Goal: Task Accomplishment & Management: Manage account settings

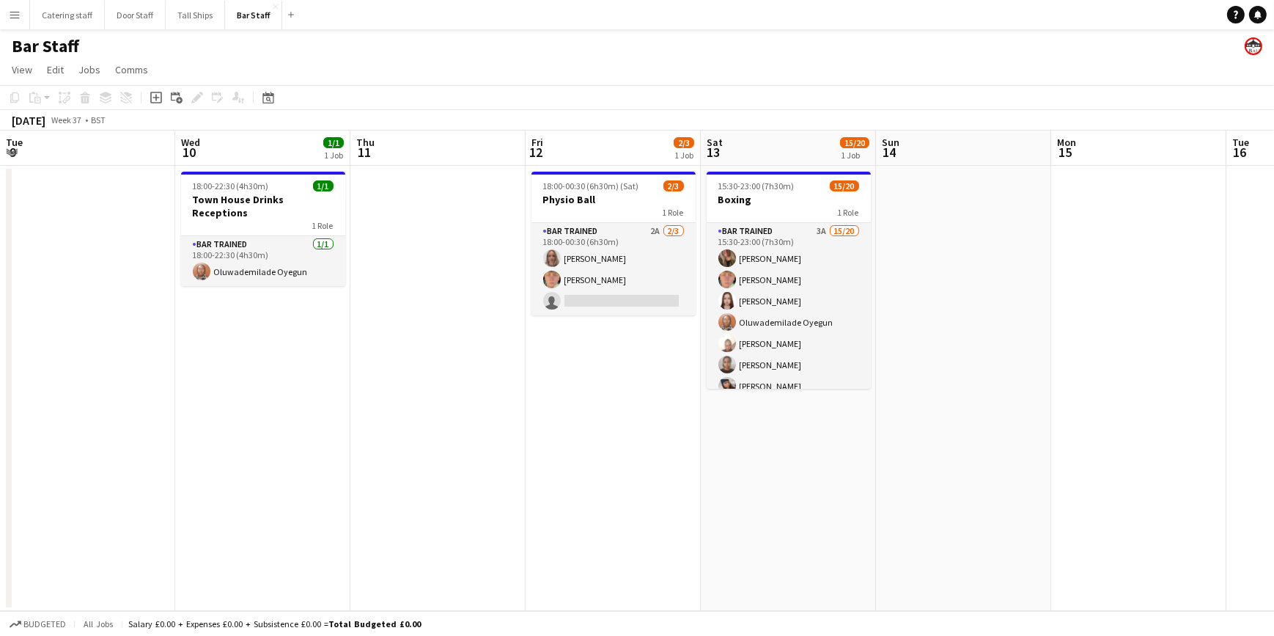
scroll to position [0, 414]
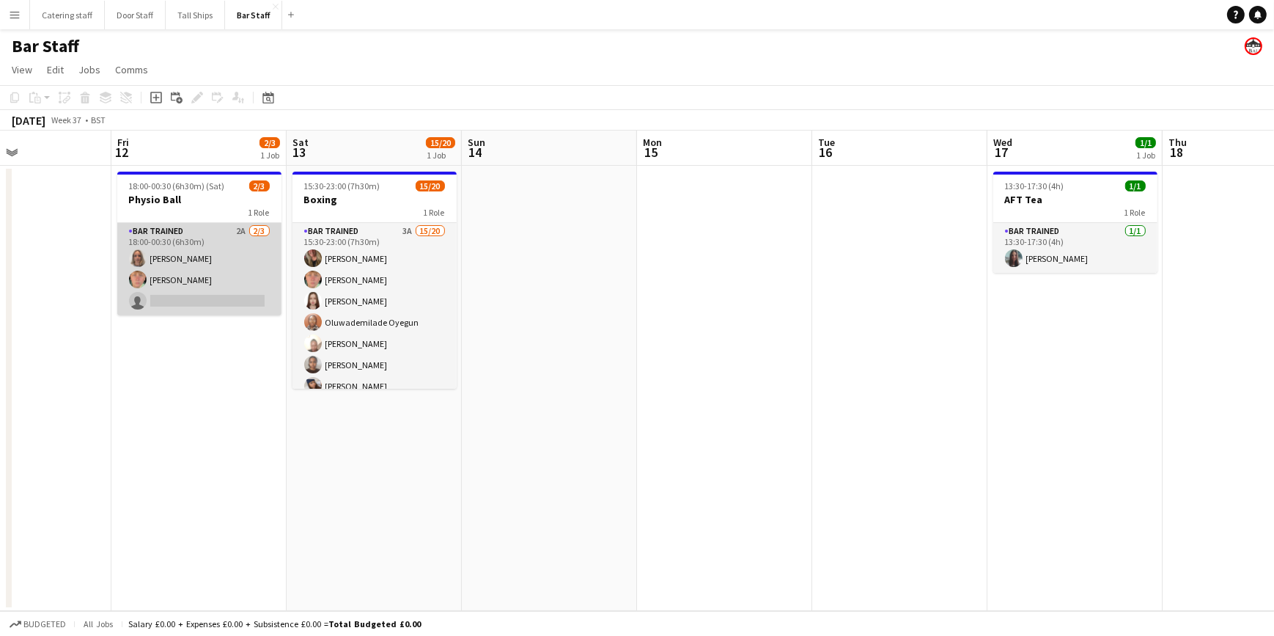
click at [225, 239] on app-card-role "Bar trained 2A [DATE] 18:00-00:30 (6h30m) [PERSON_NAME] [PERSON_NAME] single-ne…" at bounding box center [199, 269] width 164 height 92
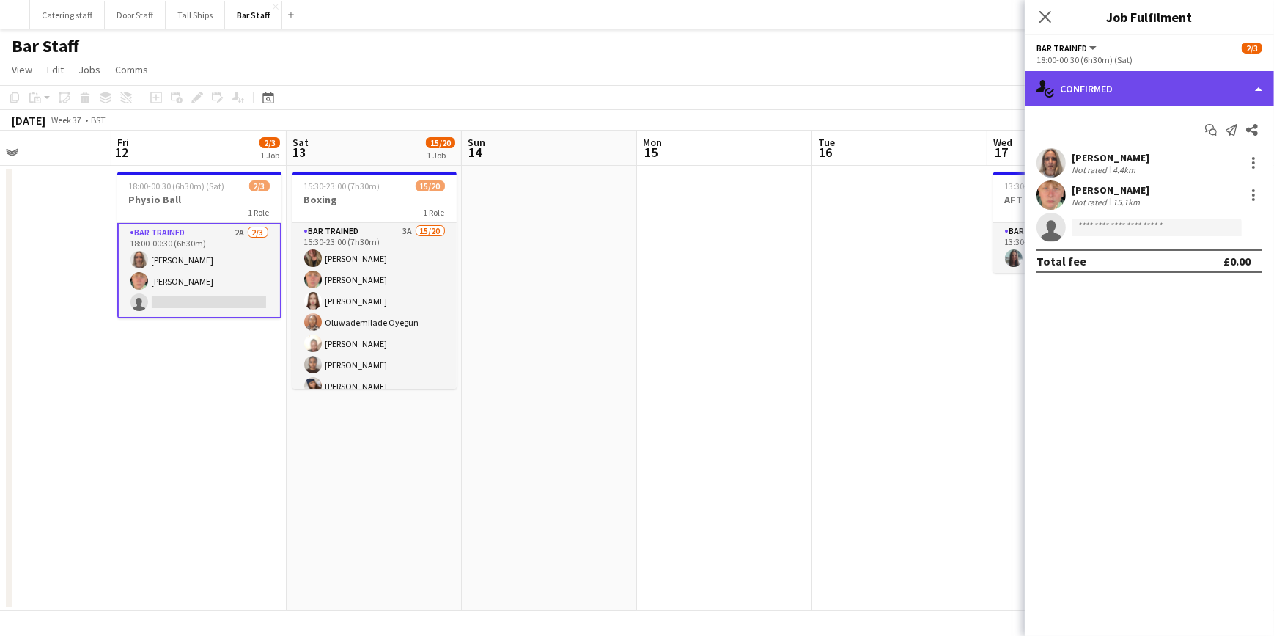
click at [1184, 88] on div "single-neutral-actions-check-2 Confirmed" at bounding box center [1149, 88] width 249 height 35
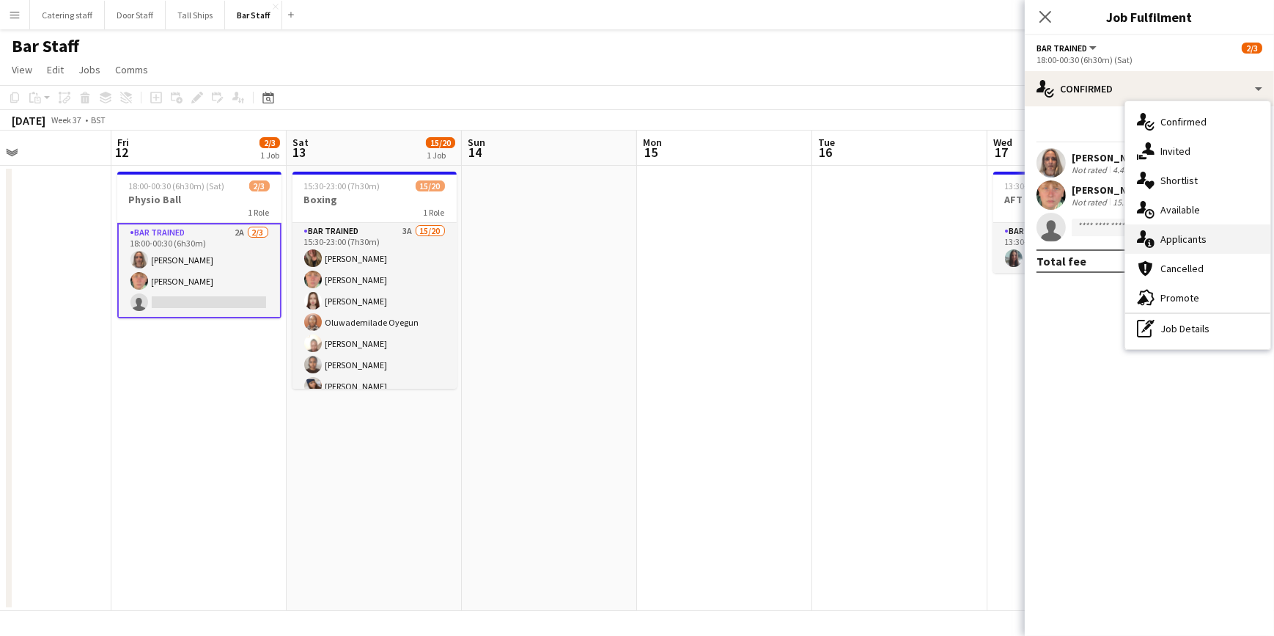
click at [1210, 229] on div "single-neutral-actions-information Applicants" at bounding box center [1197, 238] width 145 height 29
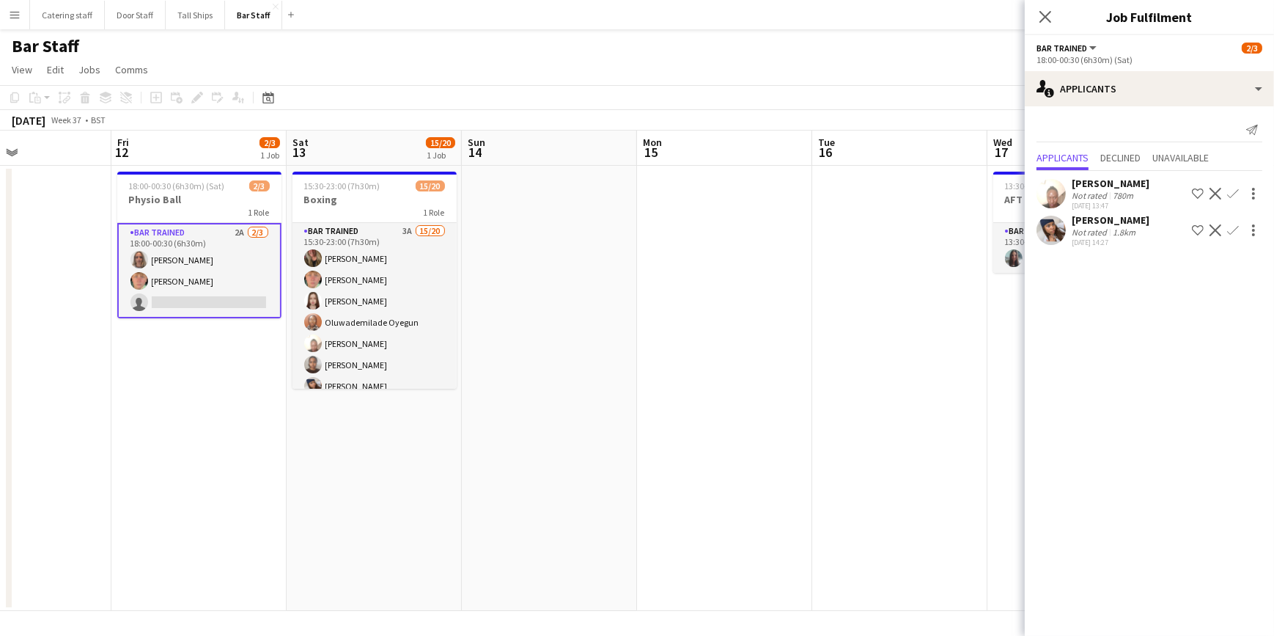
click at [1234, 194] on app-icon "Confirm" at bounding box center [1233, 194] width 12 height 12
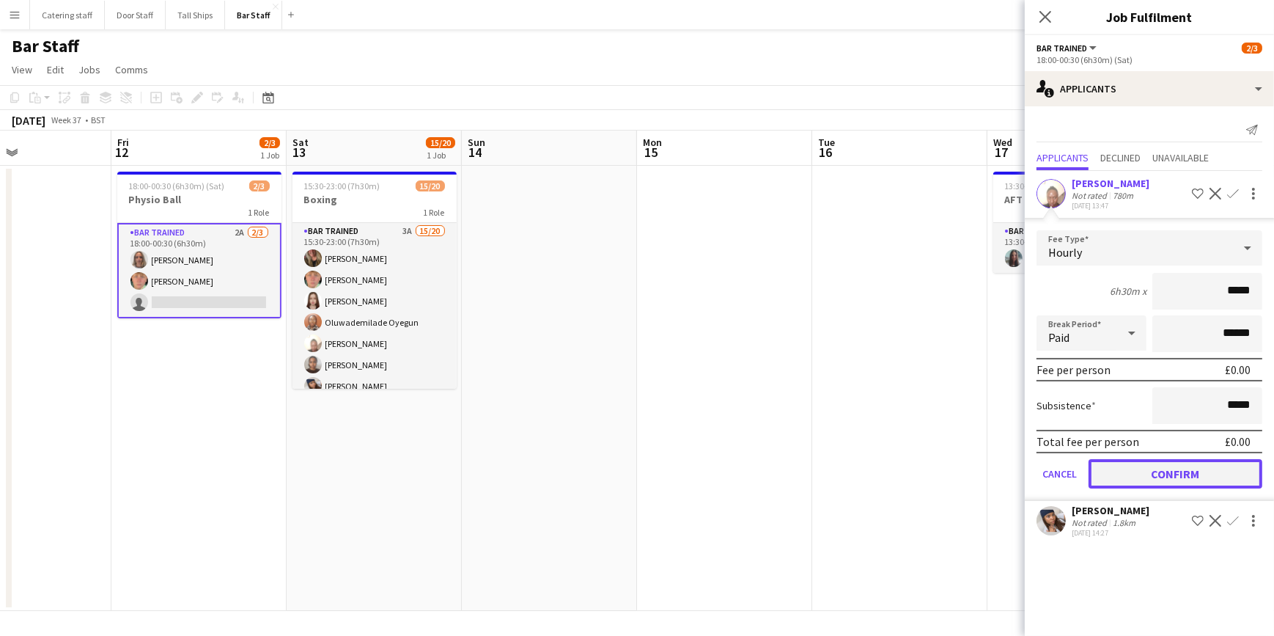
click at [1151, 469] on button "Confirm" at bounding box center [1176, 473] width 174 height 29
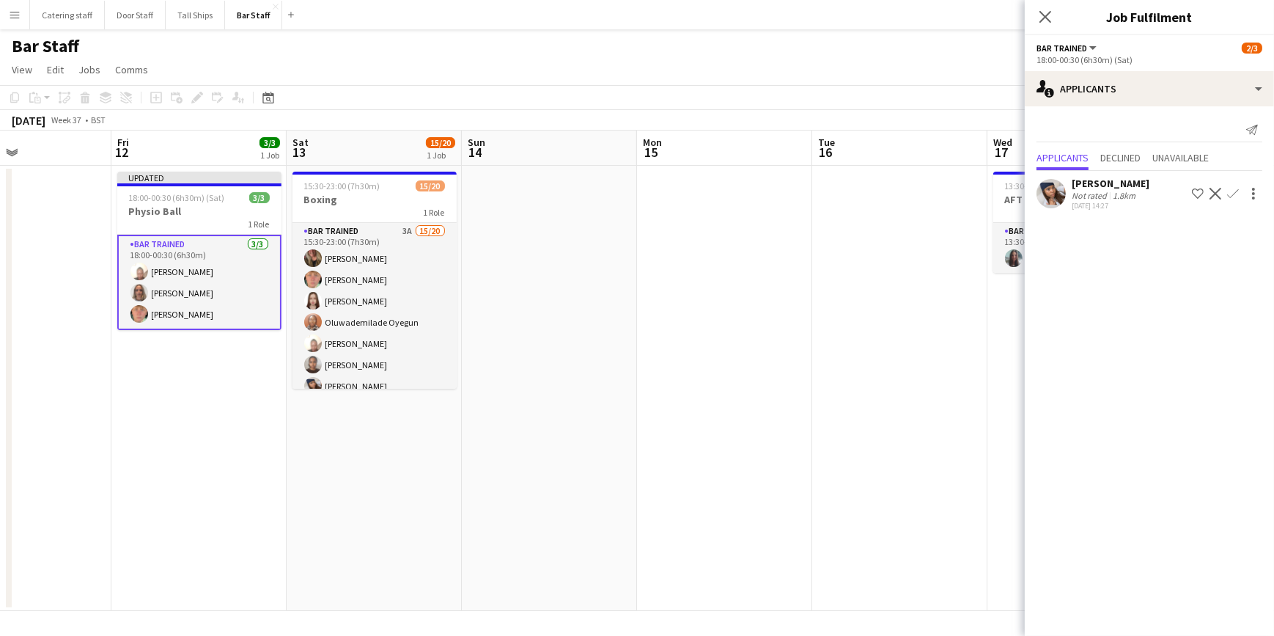
click at [888, 389] on app-date-cell at bounding box center [899, 388] width 175 height 445
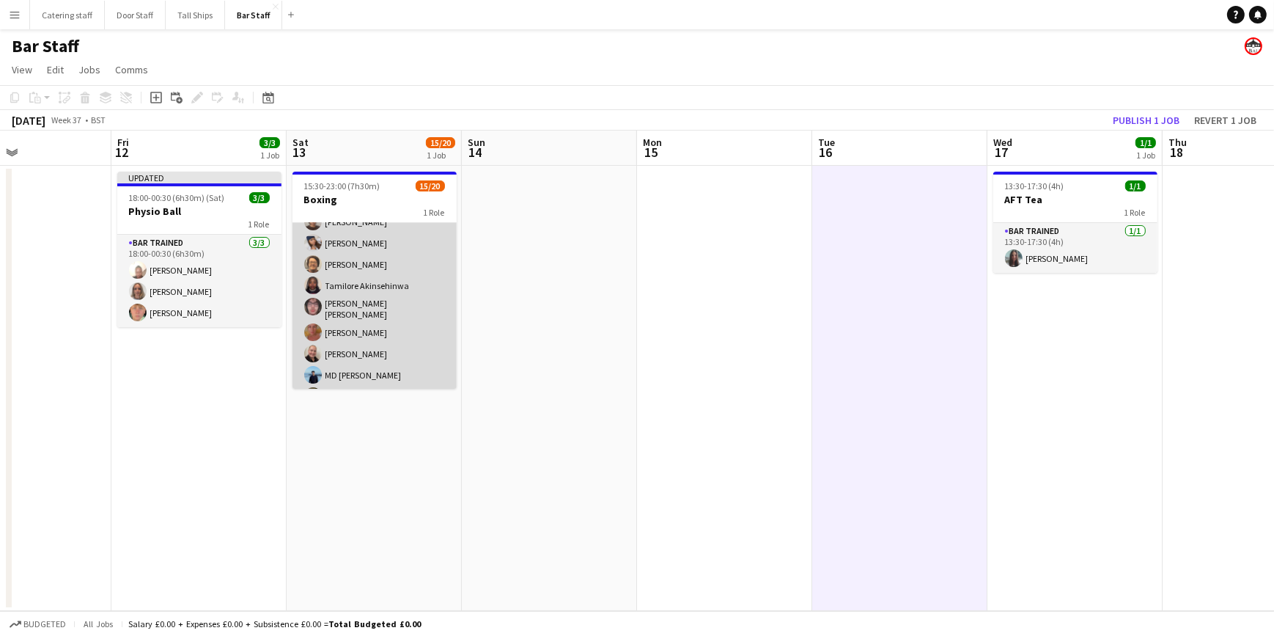
scroll to position [133, 0]
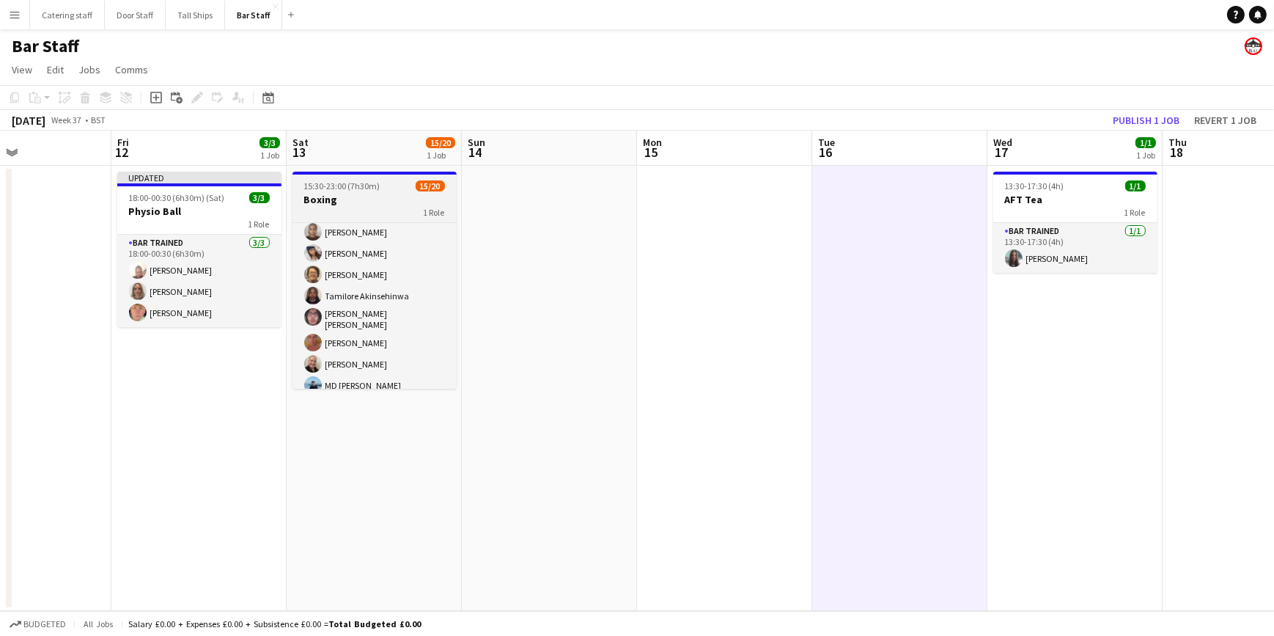
click at [359, 210] on div "1 Role" at bounding box center [374, 212] width 164 height 12
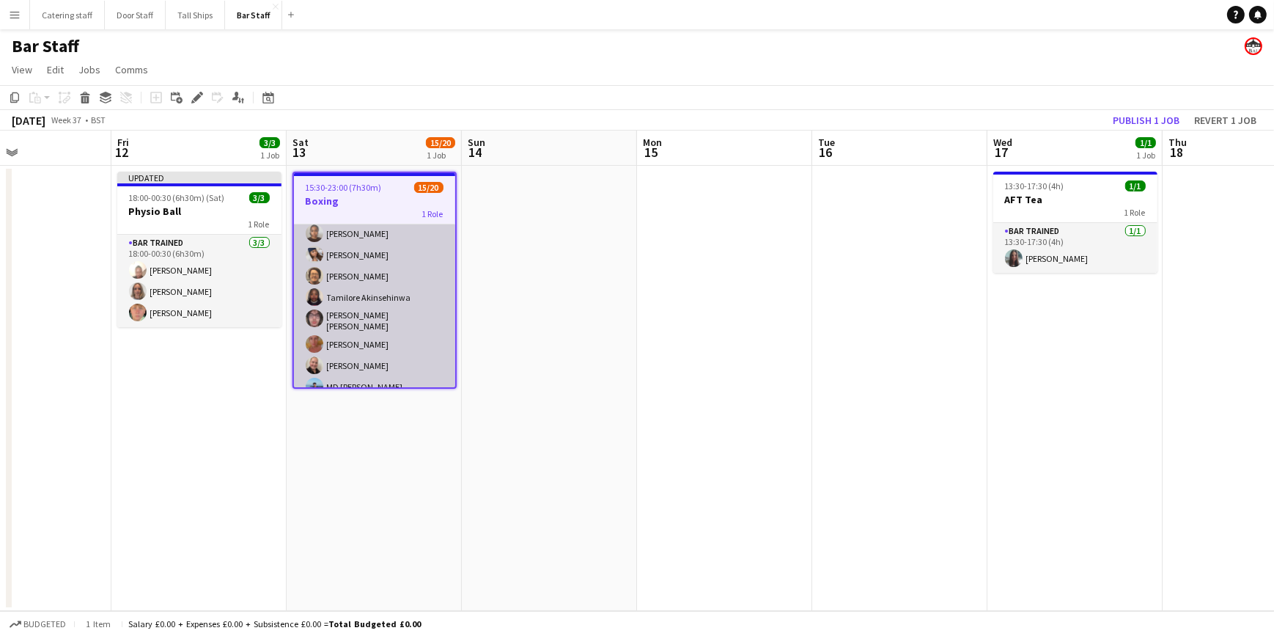
click at [386, 270] on app-card-role "Bar trained 3A 15/20 15:30-23:00 (7h30m) [PERSON_NAME] [PERSON_NAME] [PERSON_NA…" at bounding box center [374, 321] width 161 height 458
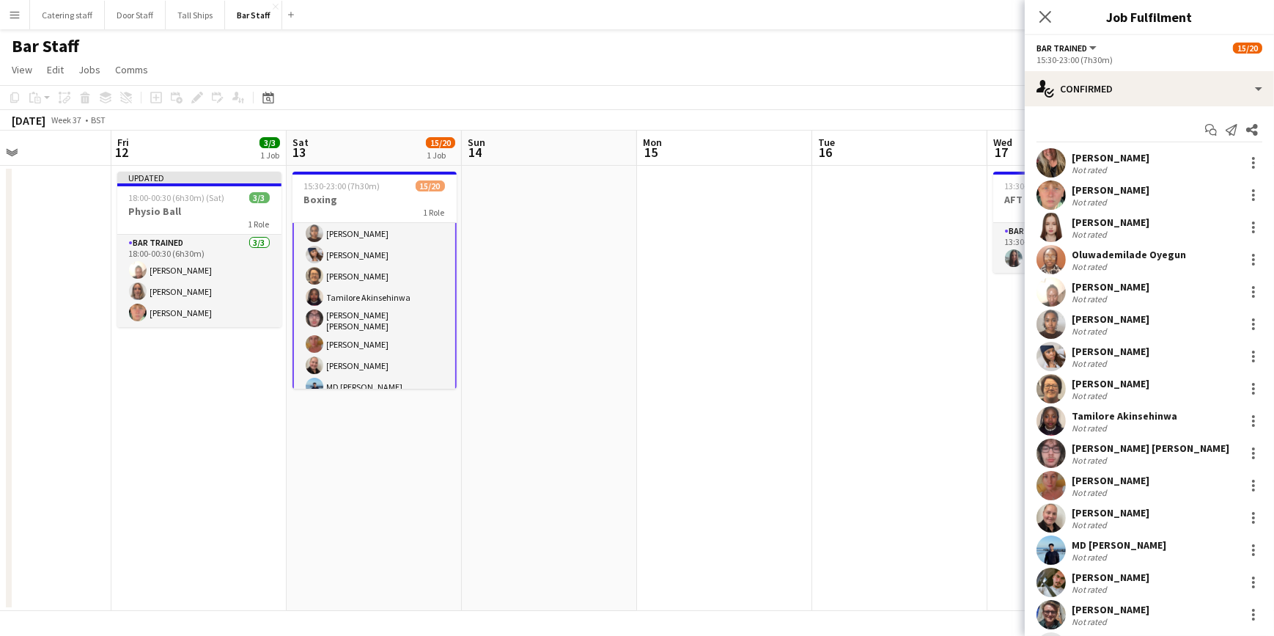
scroll to position [134, 0]
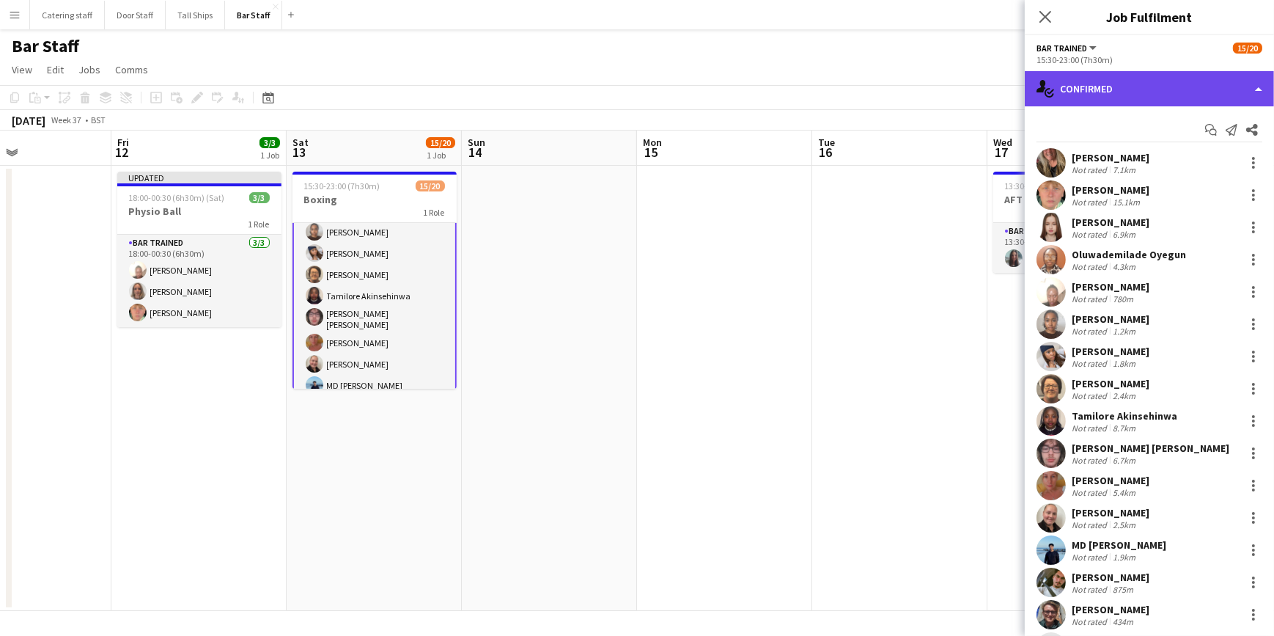
click at [1154, 84] on div "single-neutral-actions-check-2 Confirmed" at bounding box center [1149, 88] width 249 height 35
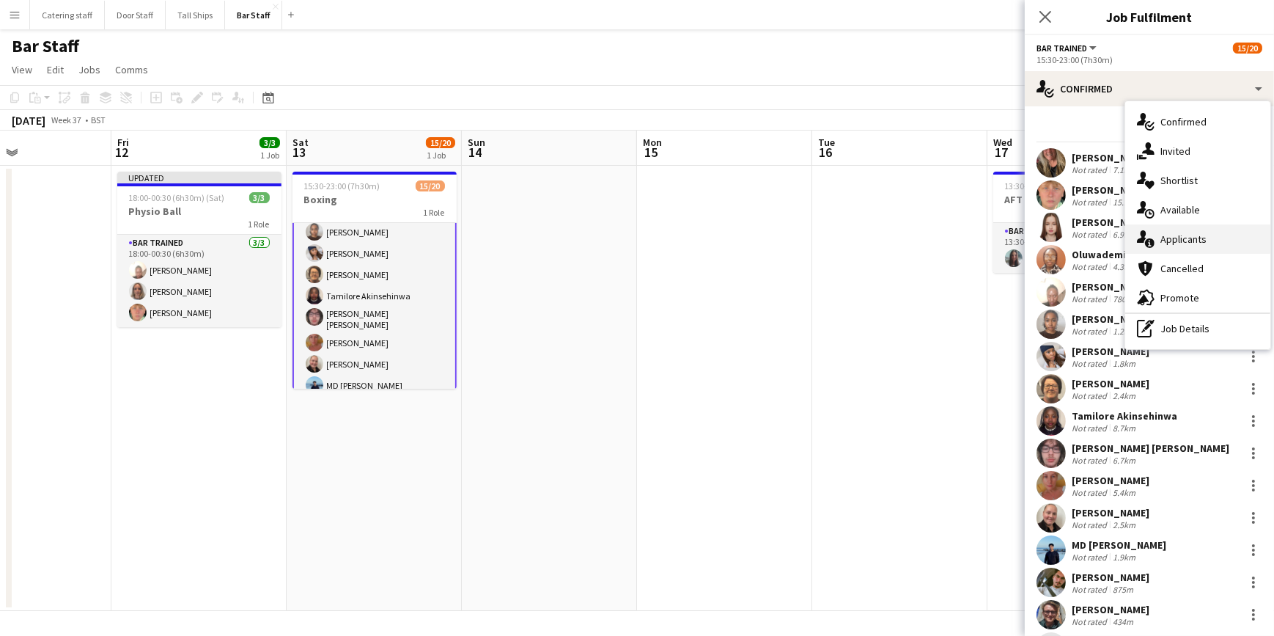
click at [1177, 230] on div "single-neutral-actions-information Applicants" at bounding box center [1197, 238] width 145 height 29
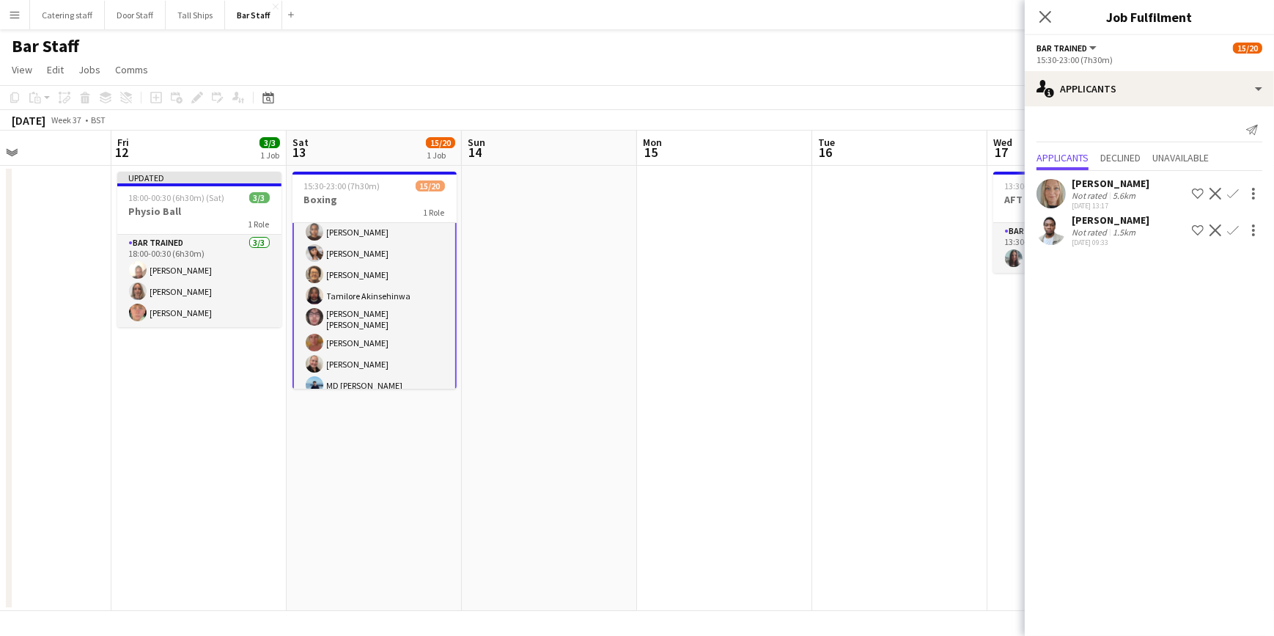
click at [897, 289] on app-date-cell at bounding box center [899, 388] width 175 height 445
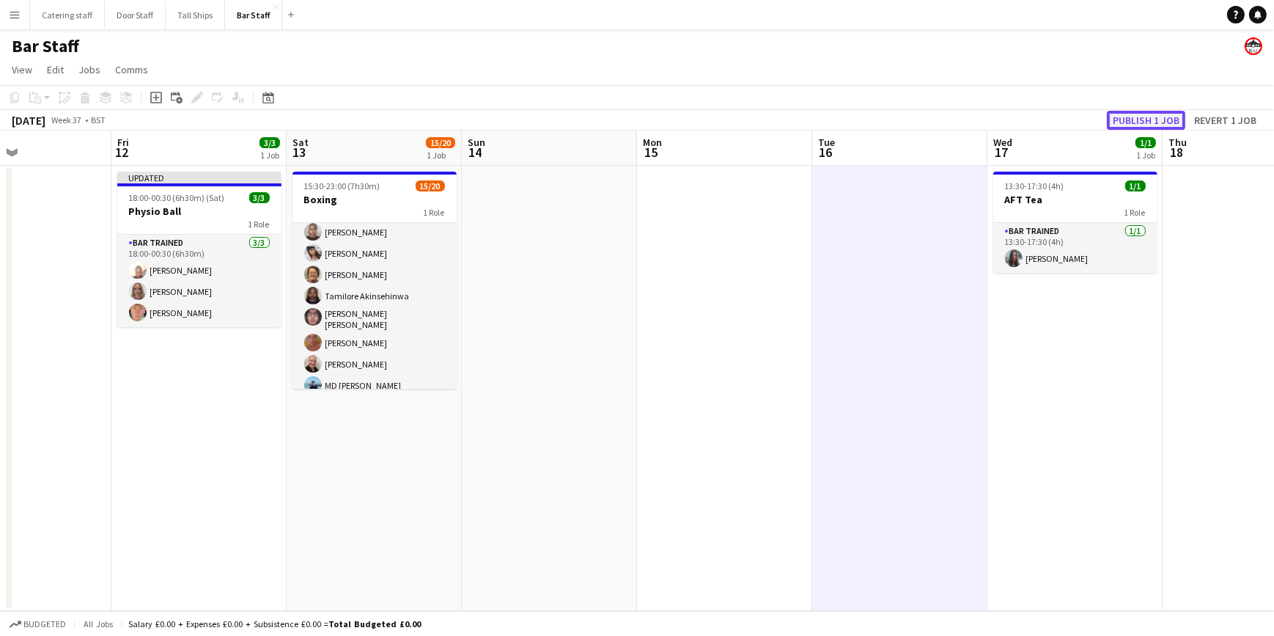
click at [1162, 117] on button "Publish 1 job" at bounding box center [1146, 120] width 78 height 19
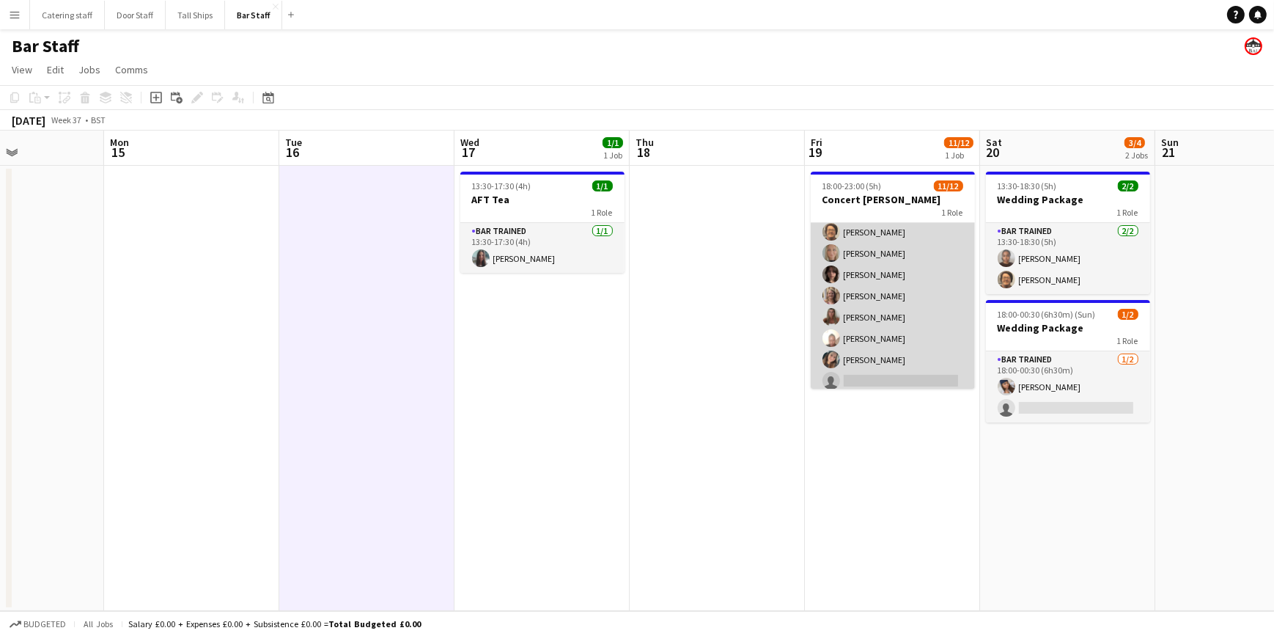
scroll to position [117, 0]
click at [894, 325] on app-card-role "Bar trained 5A [DATE] 18:00-23:00 (5h) [DEMOGRAPHIC_DATA] Akinsehinwa [PERSON_N…" at bounding box center [893, 248] width 164 height 284
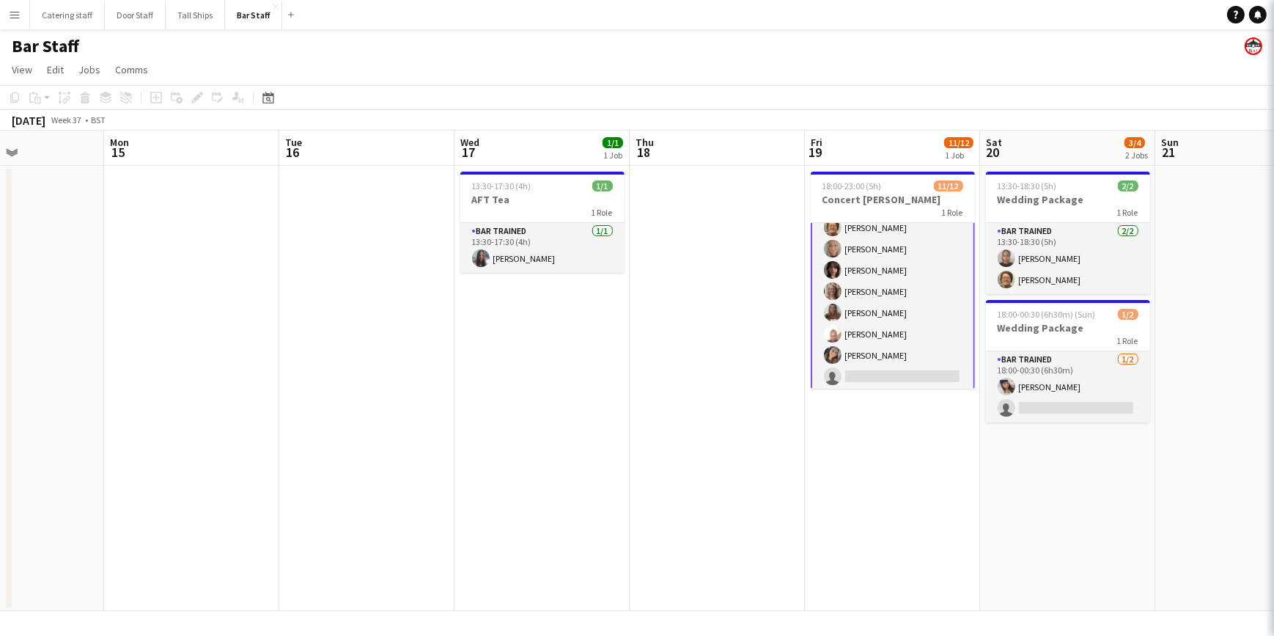
scroll to position [119, 0]
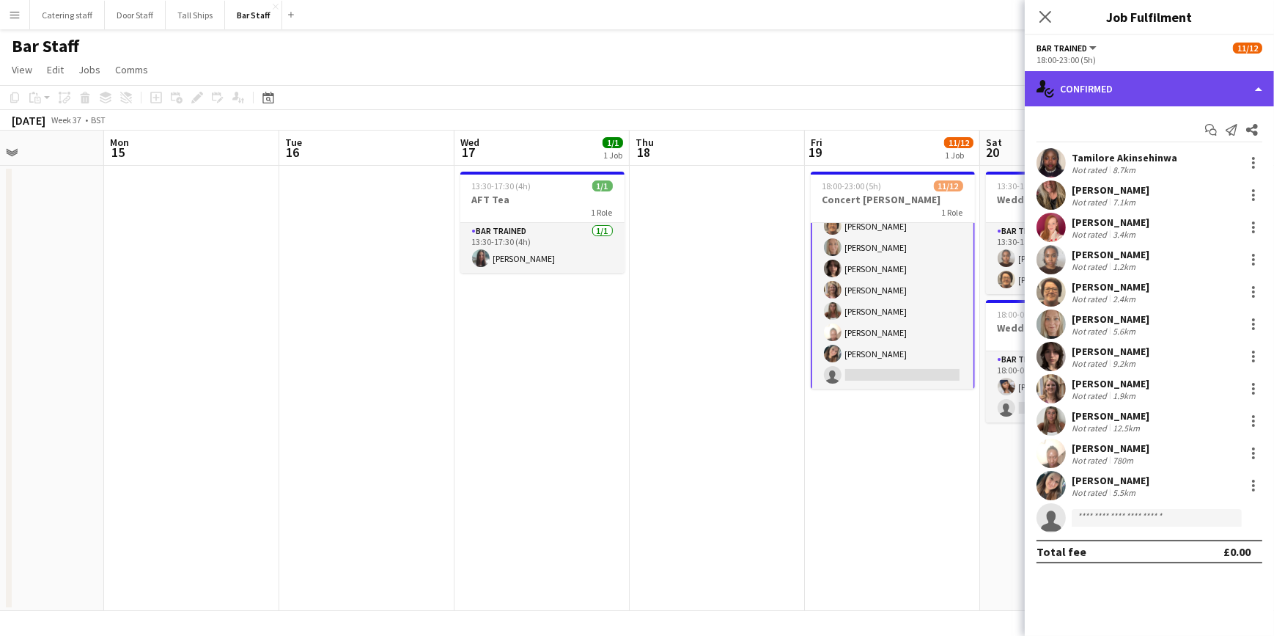
click at [1072, 97] on div "single-neutral-actions-check-2 Confirmed" at bounding box center [1149, 88] width 249 height 35
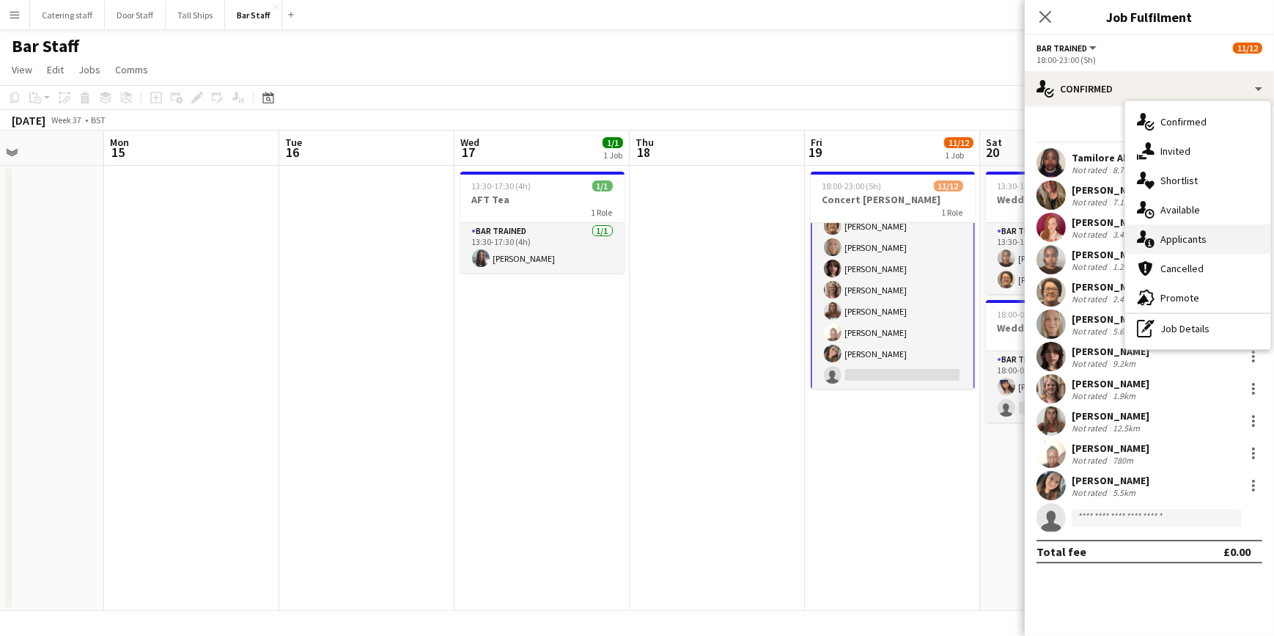
click at [1171, 234] on span "Applicants" at bounding box center [1183, 238] width 46 height 13
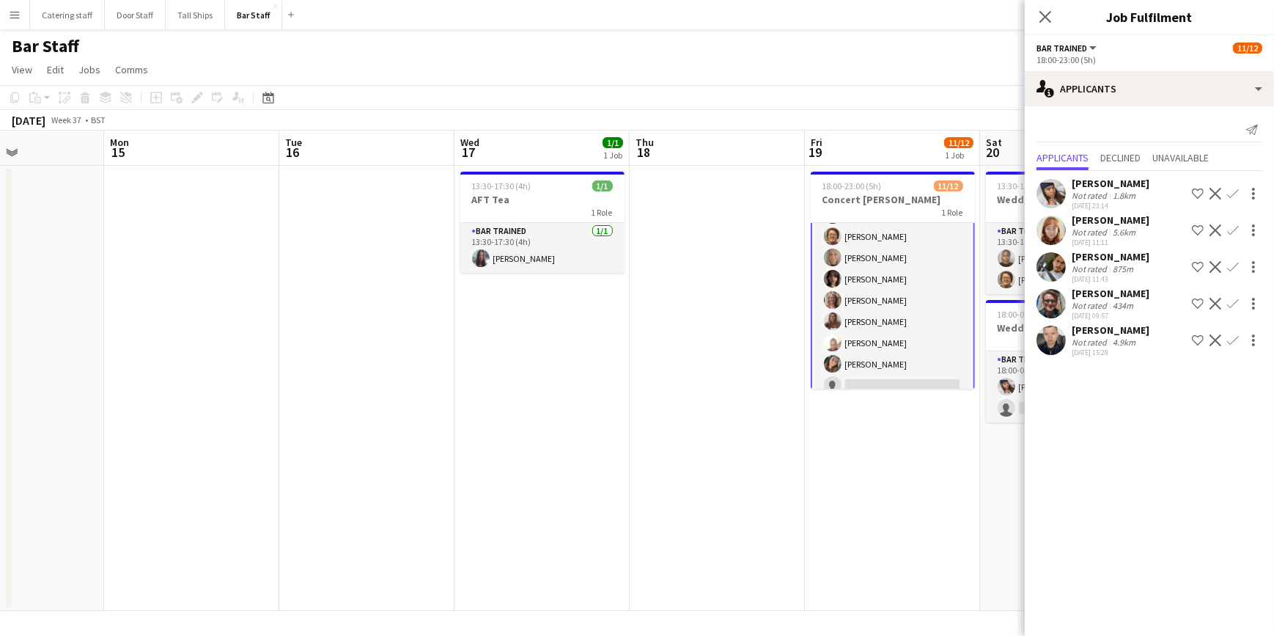
scroll to position [120, 0]
click at [930, 455] on app-date-cell "18:00-23:00 (5h) 11/12 Concert [PERSON_NAME] 1 Role Bar trained 5A [DATE] 18:00…" at bounding box center [892, 388] width 175 height 445
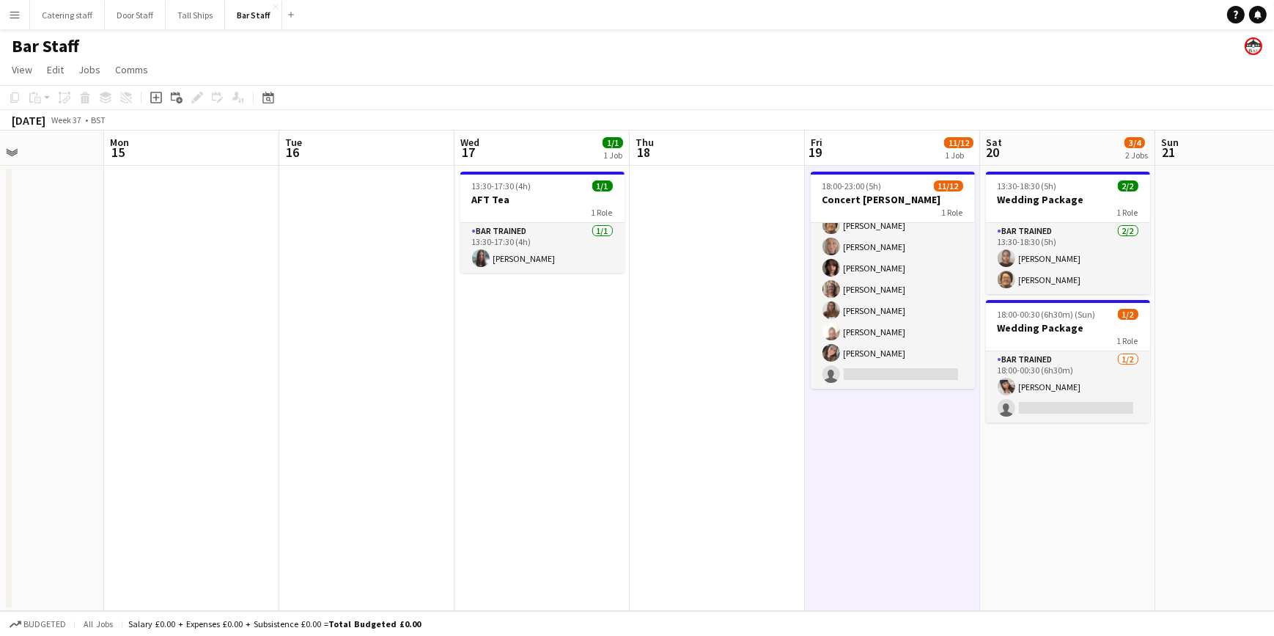
scroll to position [117, 0]
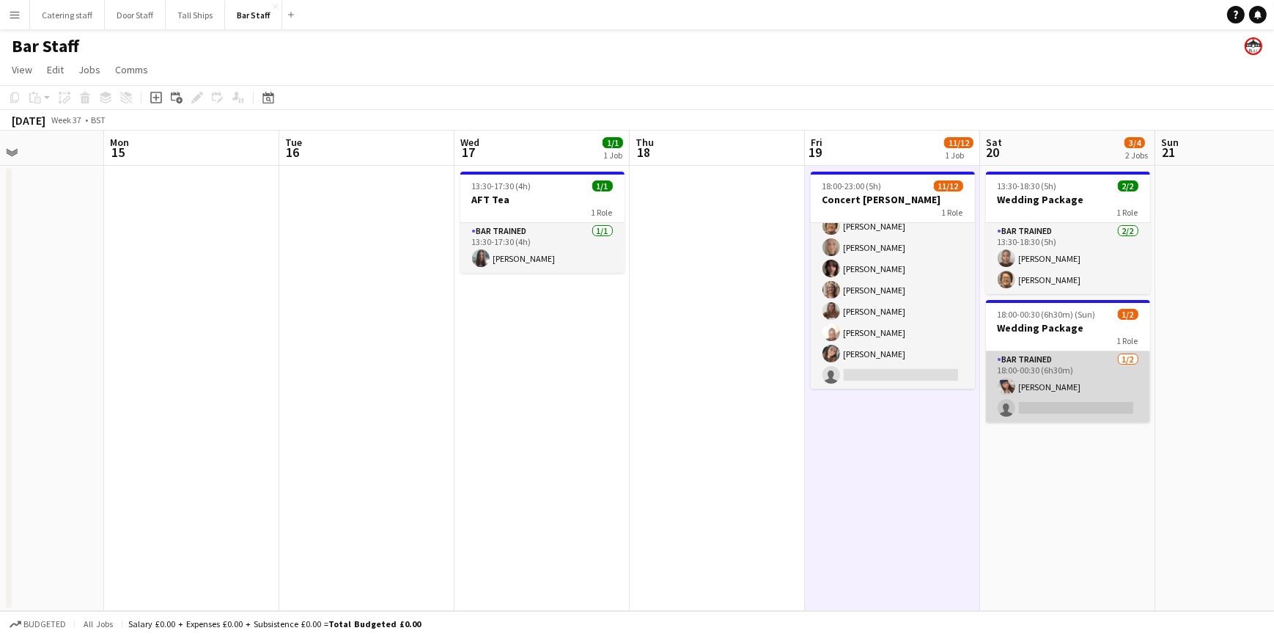
click at [1060, 364] on app-card-role "Bar trained [DATE] 18:00-00:30 (6h30m) [PERSON_NAME] single-neutral-actions" at bounding box center [1068, 386] width 164 height 71
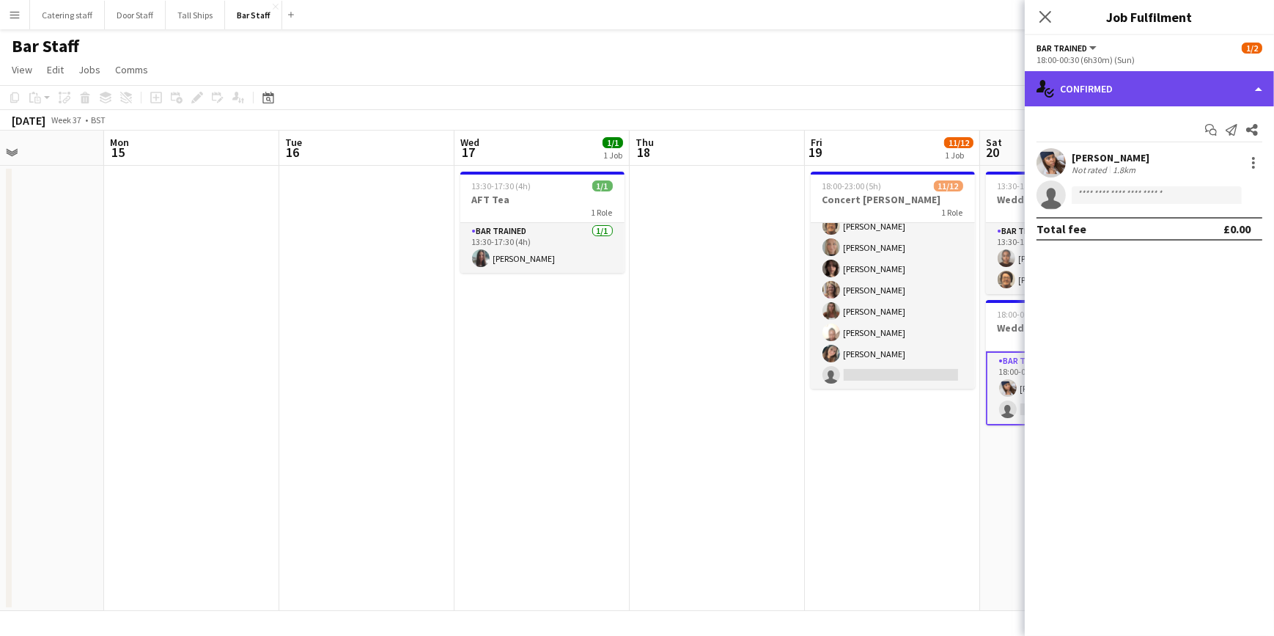
click at [1116, 85] on div "single-neutral-actions-check-2 Confirmed" at bounding box center [1149, 88] width 249 height 35
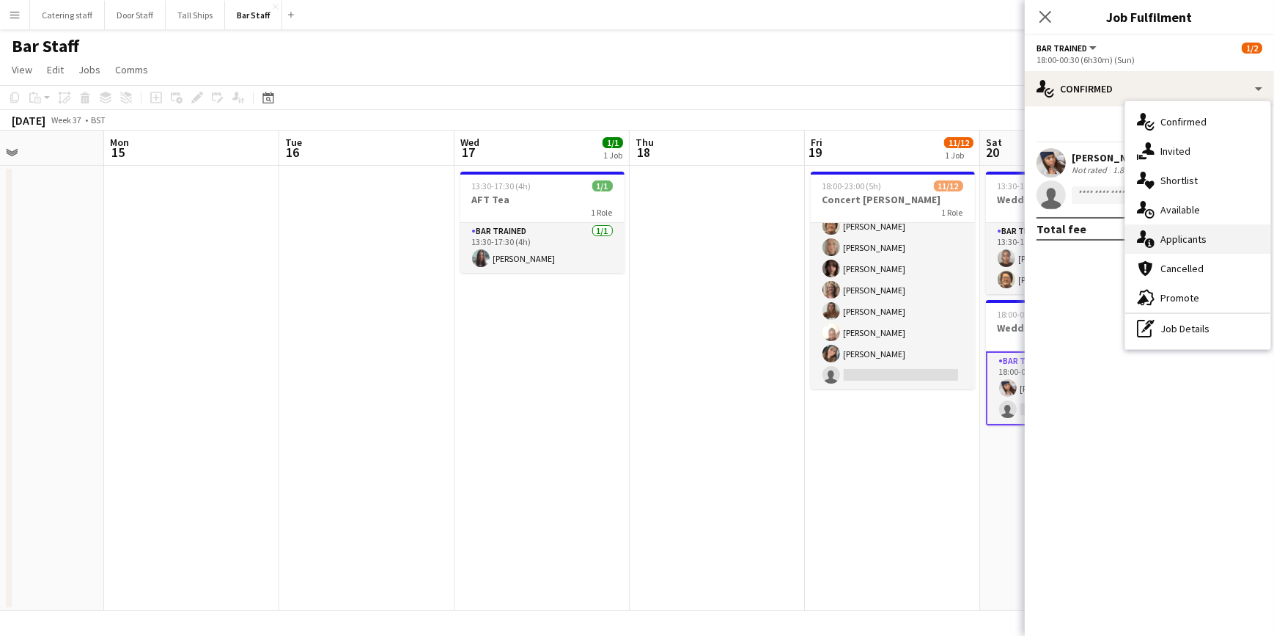
click at [1181, 239] on span "Applicants" at bounding box center [1183, 238] width 46 height 13
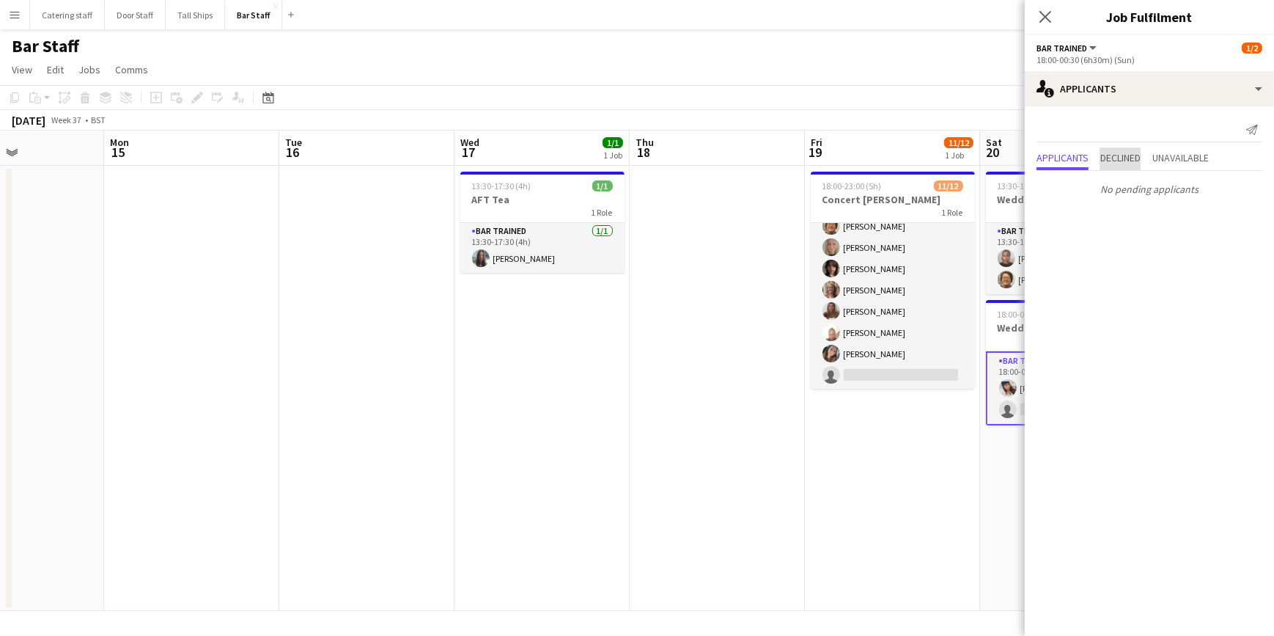
click at [1111, 150] on span "Declined" at bounding box center [1120, 159] width 40 height 22
click at [1185, 131] on span "Unavailable" at bounding box center [1180, 127] width 56 height 10
click at [1042, 18] on icon "Close pop-in" at bounding box center [1045, 17] width 14 height 14
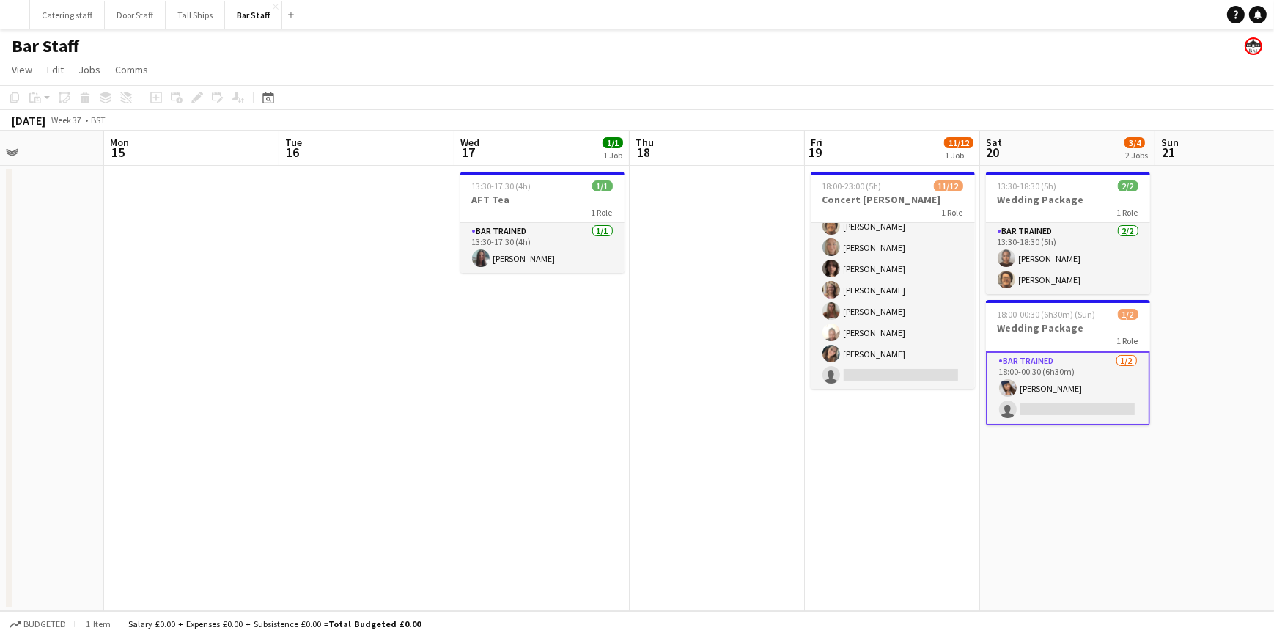
click at [1053, 463] on app-date-cell "13:30-18:30 (5h) 2/2 Wedding Package 1 Role Bar trained [DATE] 13:30-18:30 (5h)…" at bounding box center [1067, 388] width 175 height 445
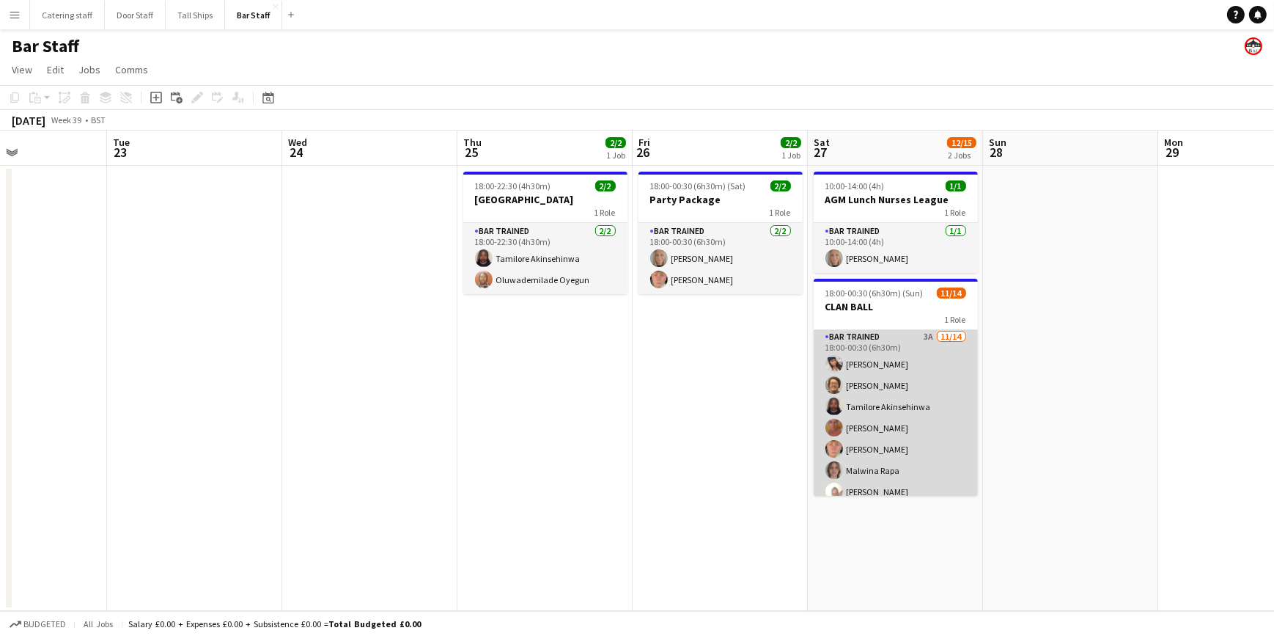
scroll to position [0, 0]
